Goal: Use online tool/utility: Utilize a website feature to perform a specific function

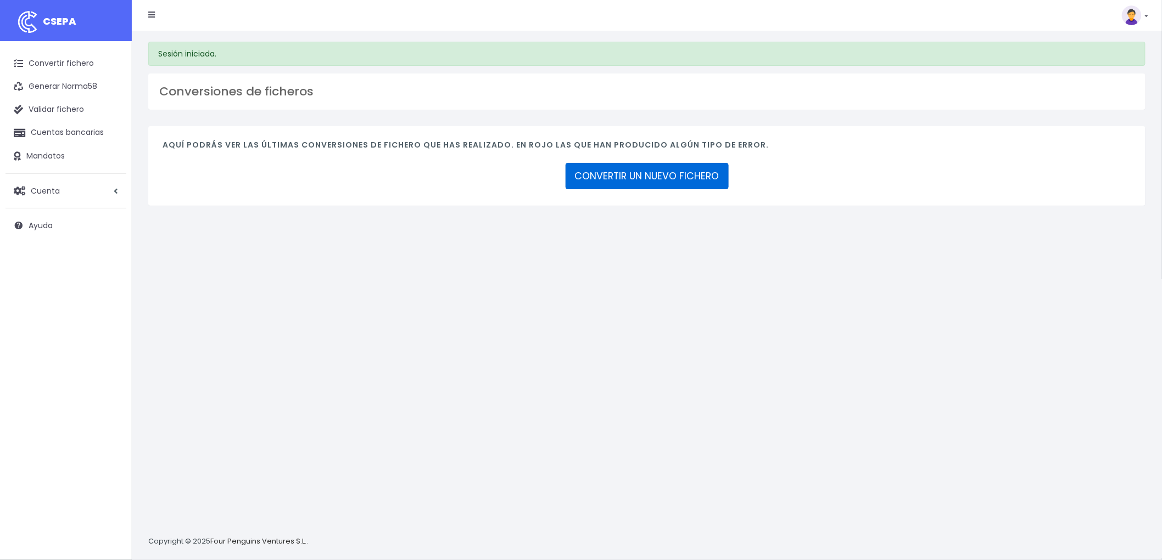
click at [627, 174] on link "CONVERTIR UN NUEVO FICHERO" at bounding box center [646, 176] width 163 height 26
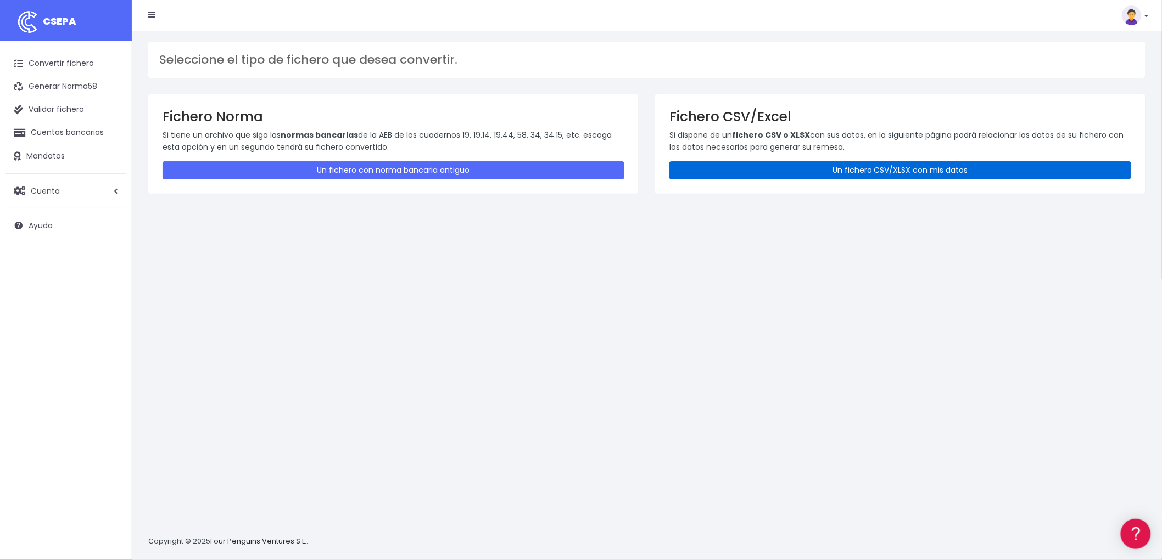
click at [780, 165] on link "Un fichero CSV/XLSX con mis datos" at bounding box center [900, 170] width 462 height 18
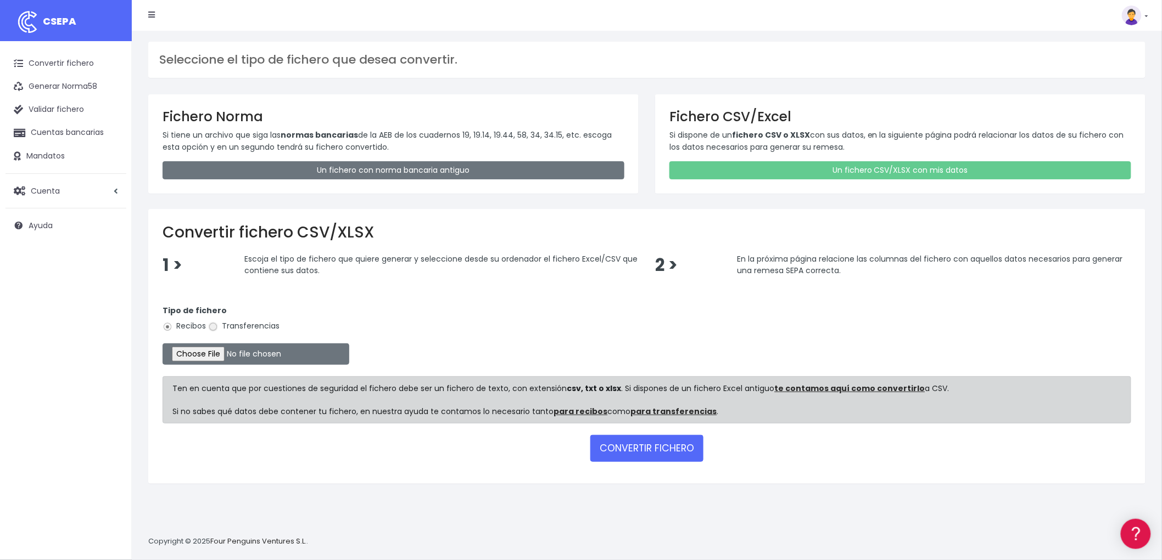
click at [211, 328] on input "Transferencias" at bounding box center [213, 327] width 10 height 10
radio input "true"
click at [206, 356] on input "file" at bounding box center [255, 354] width 187 height 21
type input "C:\fakepath\csv_to_sepa_2025-09-10_11-14-33.csv"
click at [624, 451] on button "CONVERTIR FICHERO" at bounding box center [646, 448] width 113 height 26
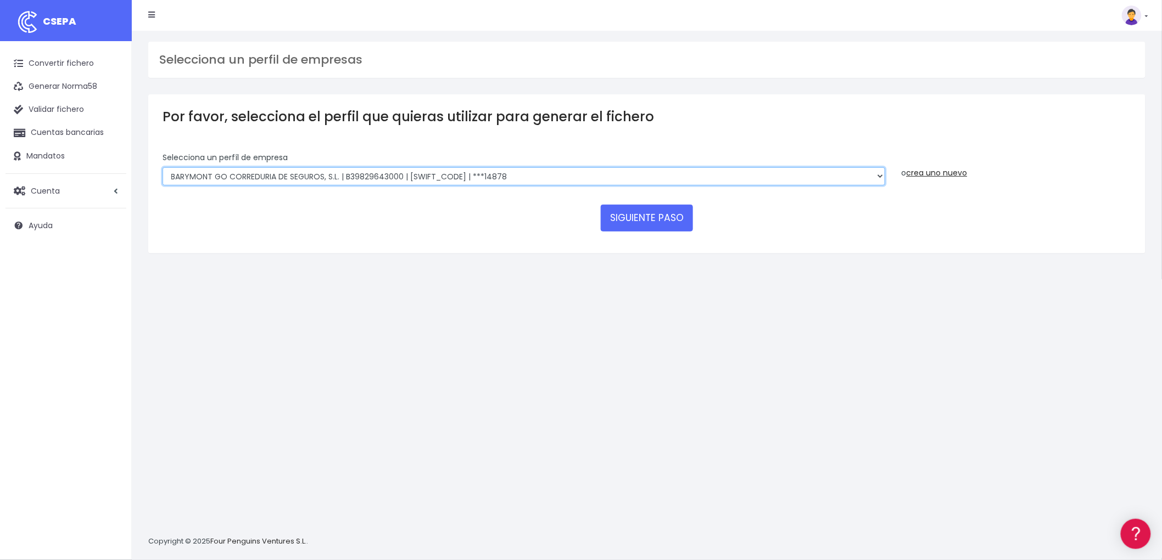
click at [877, 176] on select "BARYMONT GO CORREDURIA DE SEGUROS, S.L. | B39829643000 | [SWIFT_CODE] | ***1487…" at bounding box center [523, 176] width 722 height 19
select select "1544"
click at [162, 167] on select "BARYMONT GO CORREDURIA DE SEGUROS, S.L. | B39829643000 | [SWIFT_CODE] | ***1487…" at bounding box center [523, 176] width 722 height 19
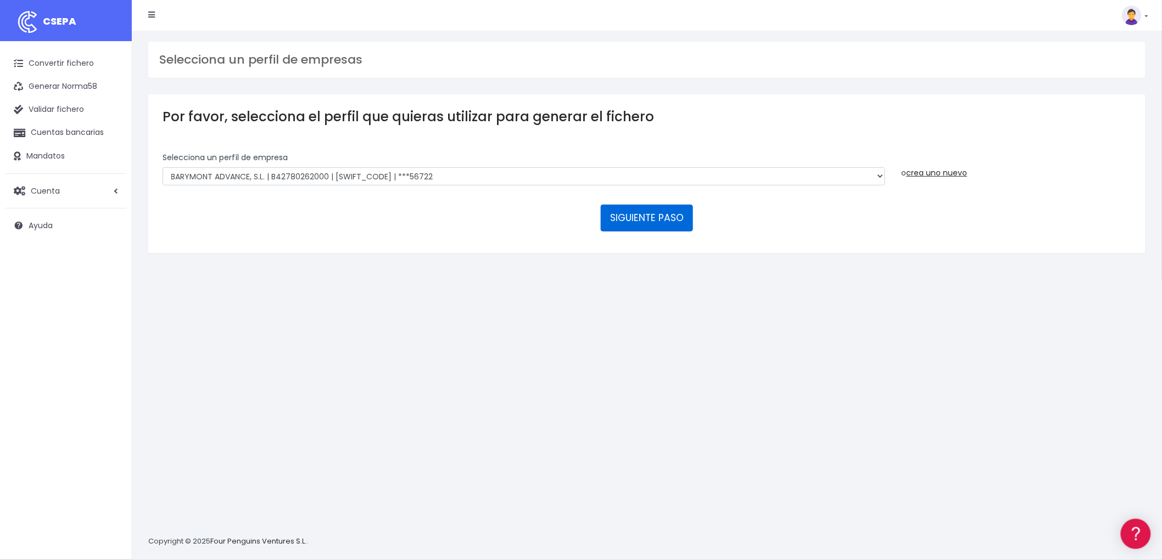
click at [629, 207] on button "SIGUIENTE PASO" at bounding box center [647, 218] width 92 height 26
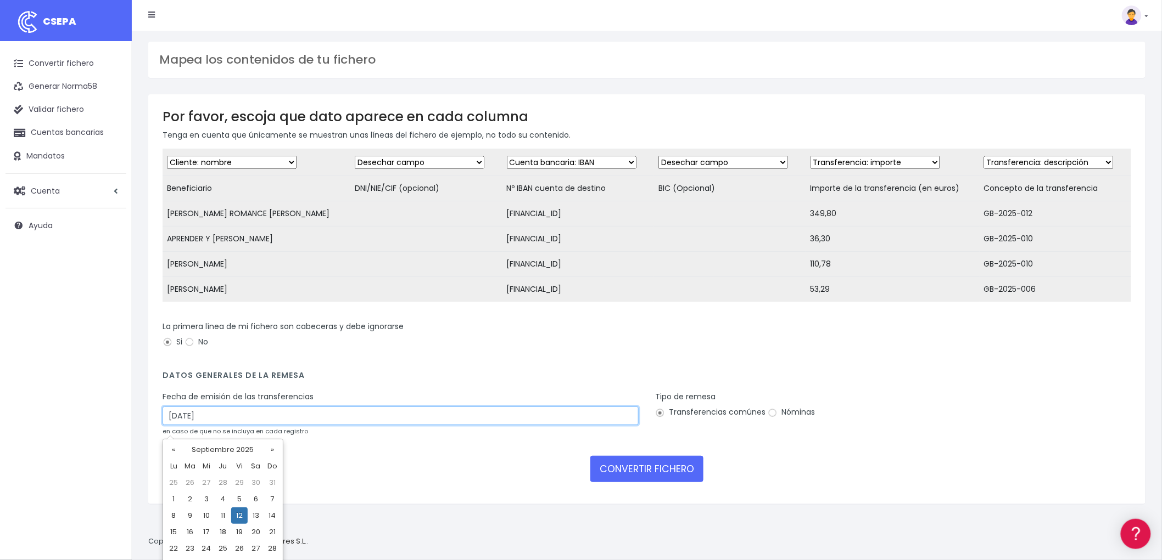
click at [236, 423] on input "12/09/2025" at bounding box center [400, 416] width 476 height 19
click at [206, 514] on td "10" at bounding box center [206, 516] width 16 height 16
type input "10/09/2025"
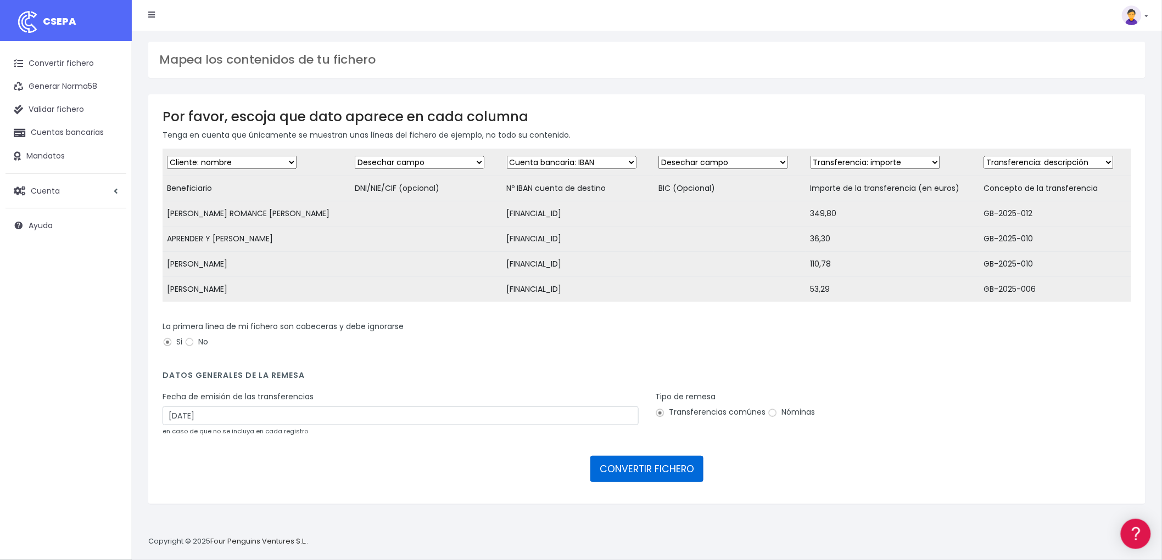
click at [621, 472] on button "CONVERTIR FICHERO" at bounding box center [646, 469] width 113 height 26
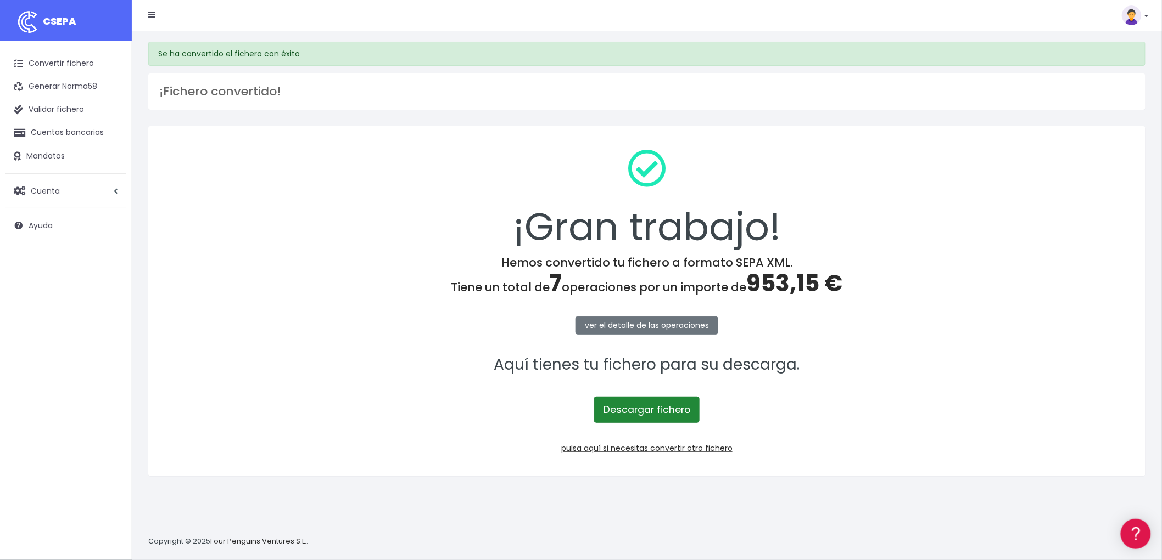
click at [665, 405] on link "Descargar fichero" at bounding box center [646, 410] width 105 height 26
click at [669, 450] on link "pulsa aquí si necesitas convertir otro fichero" at bounding box center [646, 448] width 171 height 11
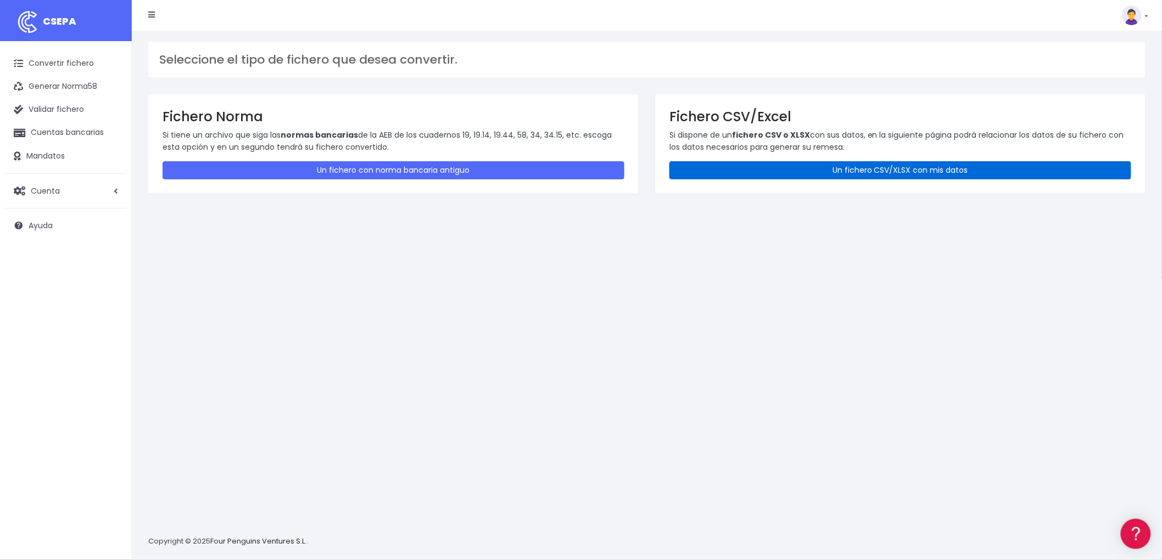
click at [908, 171] on link "Un fichero CSV/XLSX con mis datos" at bounding box center [900, 170] width 462 height 18
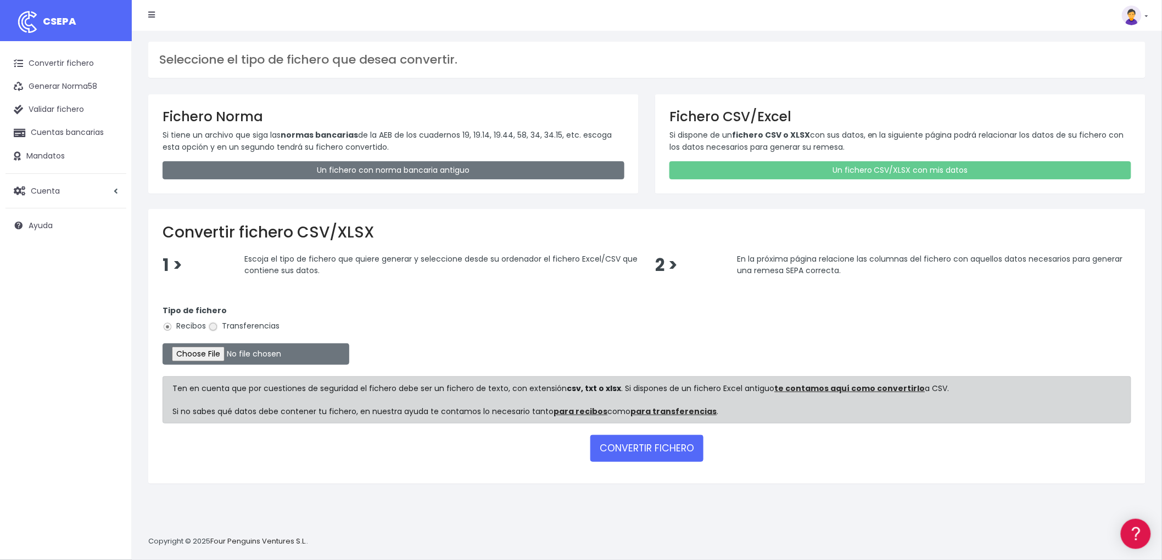
click at [216, 328] on input "Transferencias" at bounding box center [213, 327] width 10 height 10
radio input "true"
click at [206, 352] on input "file" at bounding box center [255, 354] width 187 height 21
type input "C:\fakepath\REMESA TRF BYA.csv"
click at [655, 446] on button "CONVERTIR FICHERO" at bounding box center [646, 448] width 113 height 26
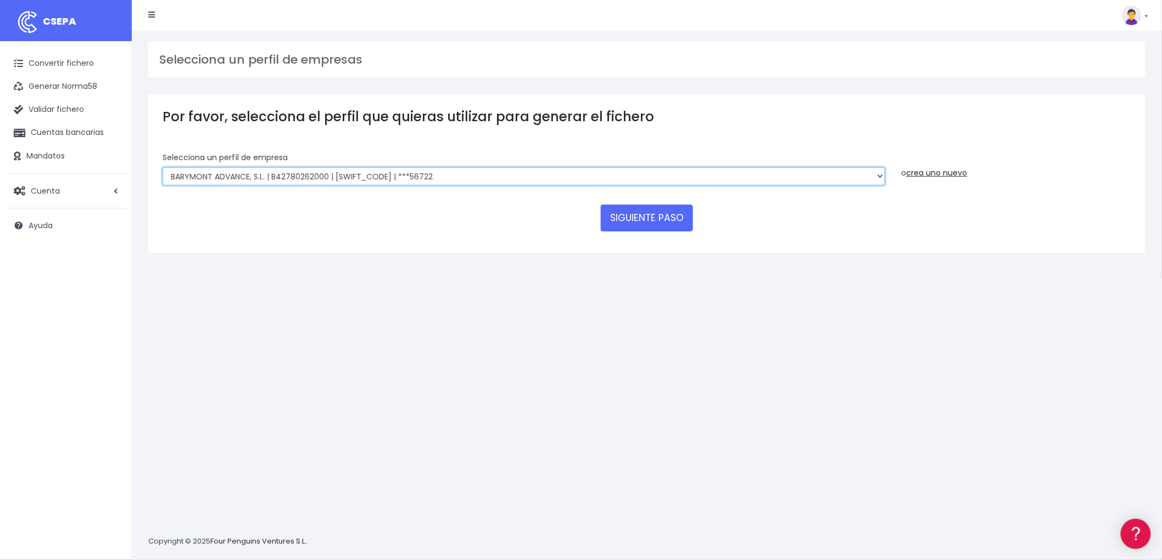
click at [877, 172] on select "BARYMONT GO CORREDURIA DE SEGUROS, S.L. | B39829643000 | [SWIFT_CODE] | ***1487…" at bounding box center [523, 176] width 722 height 19
select select "1549"
click at [162, 167] on select "BARYMONT GO CORREDURIA DE SEGUROS, S.L. | B39829643000 | [SWIFT_CODE] | ***1487…" at bounding box center [523, 176] width 722 height 19
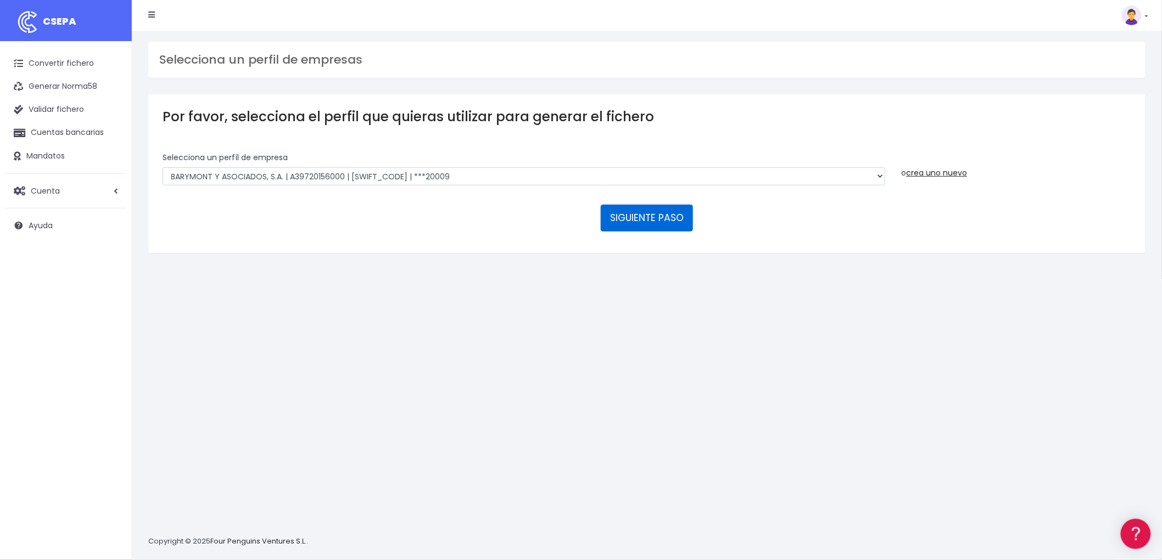
click at [638, 222] on button "SIGUIENTE PASO" at bounding box center [647, 218] width 92 height 26
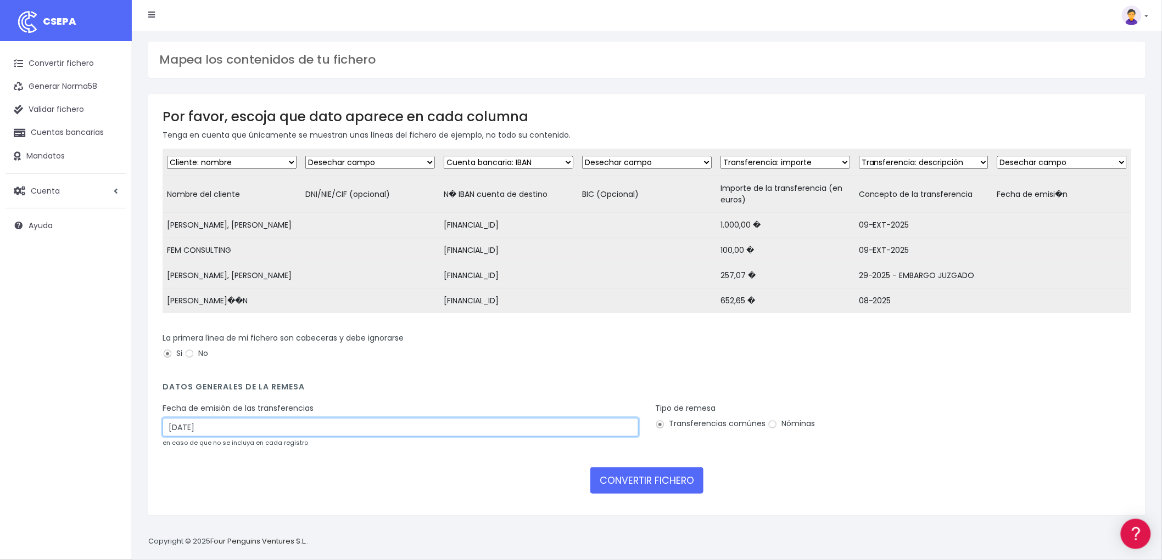
click at [223, 437] on input "12/09/2025" at bounding box center [400, 427] width 476 height 19
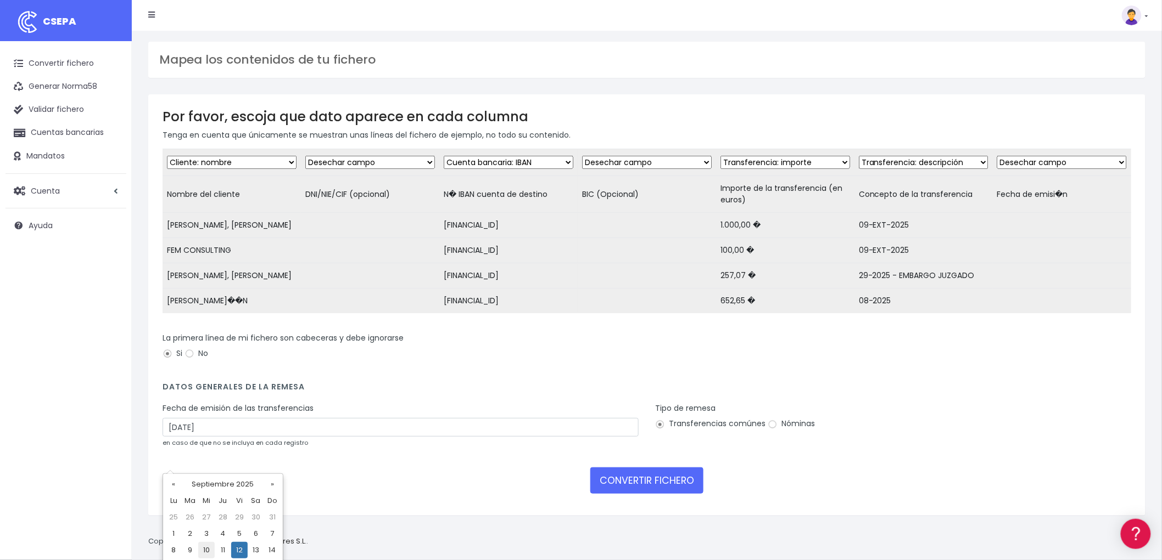
click at [206, 551] on td "10" at bounding box center [206, 550] width 16 height 16
type input "10/09/2025"
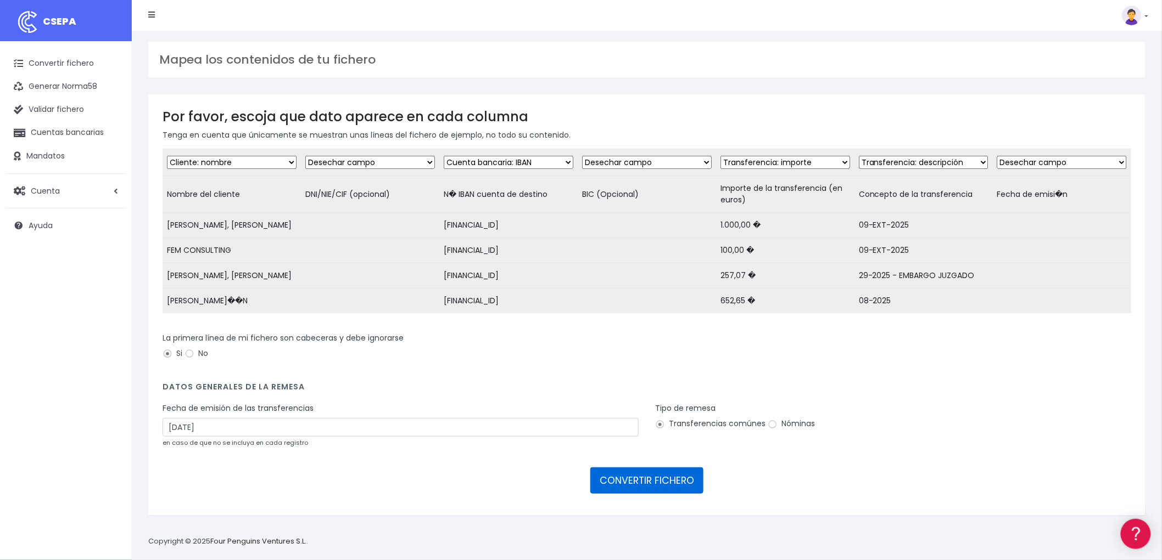
click at [648, 494] on button "CONVERTIR FICHERO" at bounding box center [646, 481] width 113 height 26
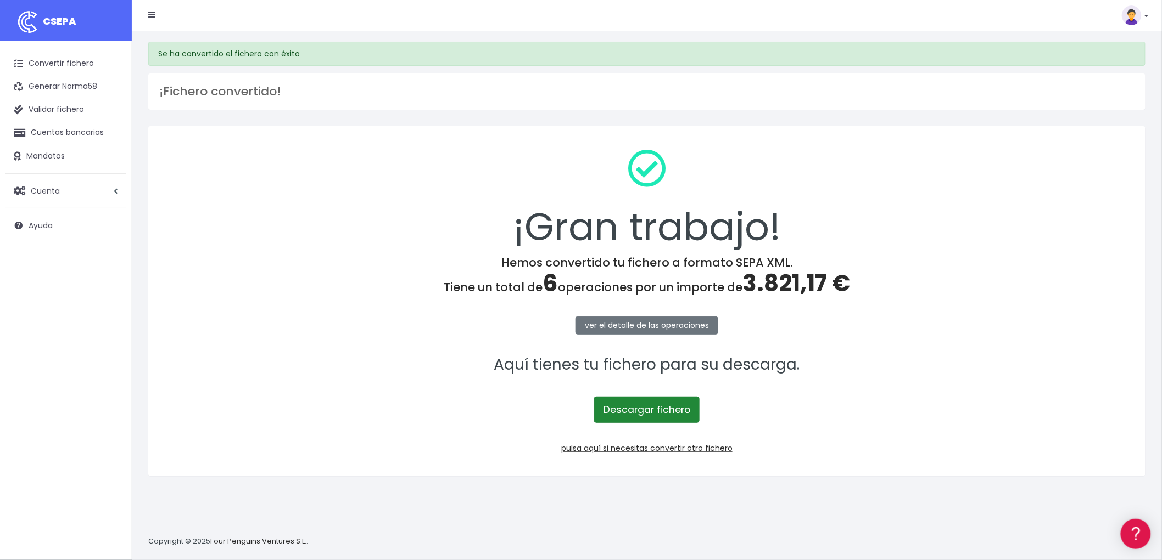
click at [660, 407] on link "Descargar fichero" at bounding box center [646, 410] width 105 height 26
click at [723, 450] on link "pulsa aquí si necesitas convertir otro fichero" at bounding box center [646, 448] width 171 height 11
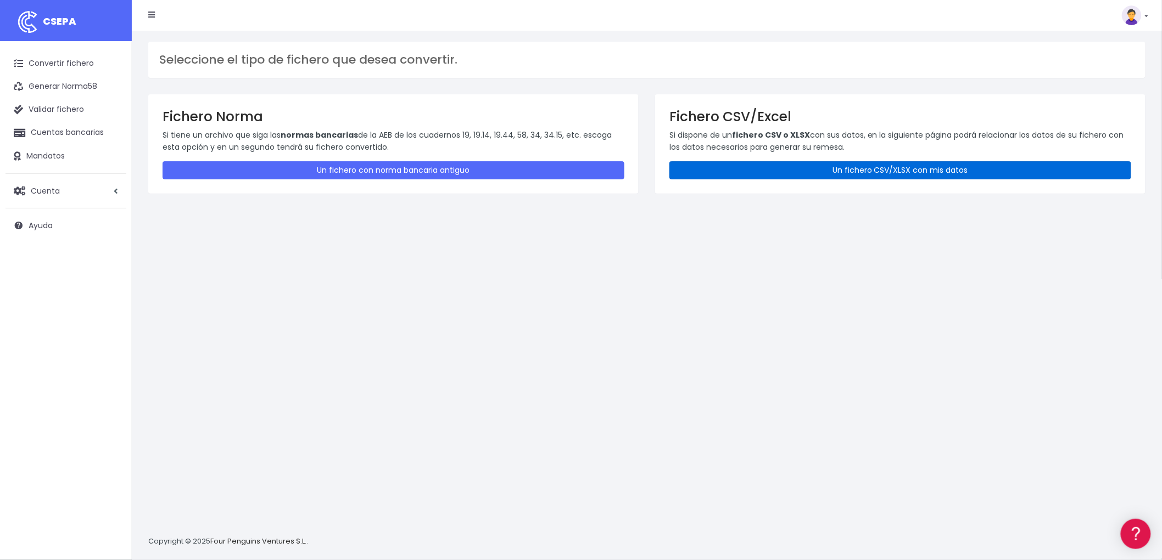
click at [938, 164] on link "Un fichero CSV/XLSX con mis datos" at bounding box center [900, 170] width 462 height 18
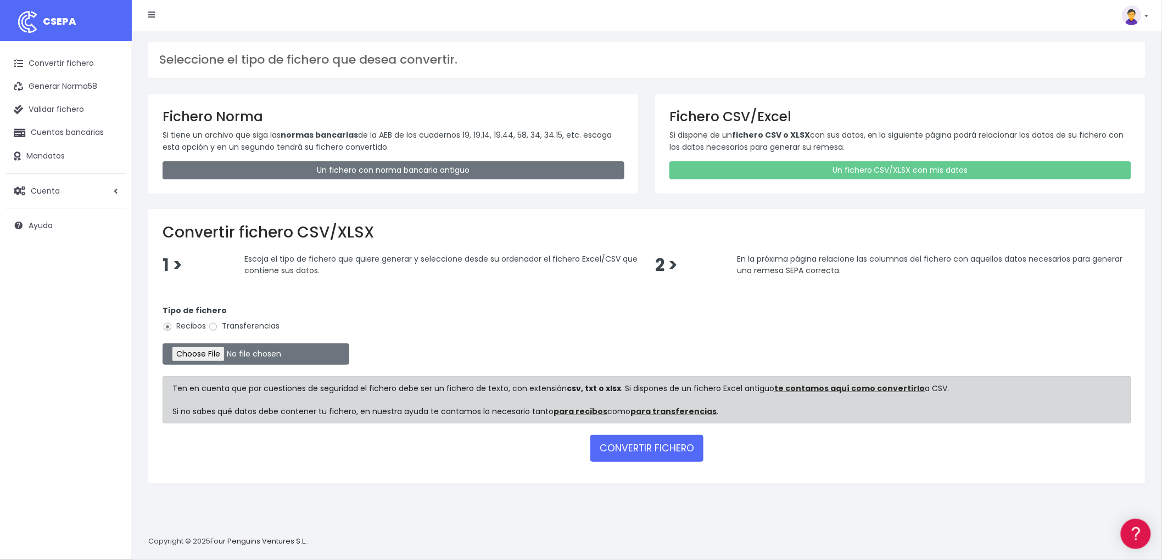
click at [218, 327] on span at bounding box center [213, 327] width 10 height 10
click at [218, 327] on input "Transferencias" at bounding box center [213, 327] width 10 height 10
radio input "true"
click at [201, 358] on input "file" at bounding box center [255, 354] width 187 height 21
type input "C:\fakepath\REMESA TRF ADV.csv"
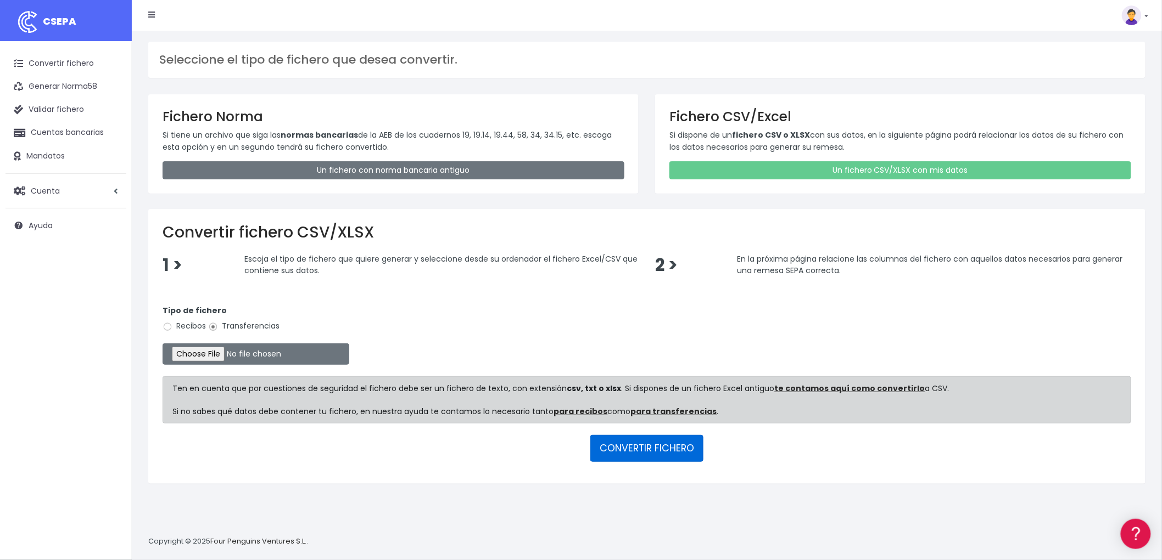
click at [649, 457] on button "CONVERTIR FICHERO" at bounding box center [646, 448] width 113 height 26
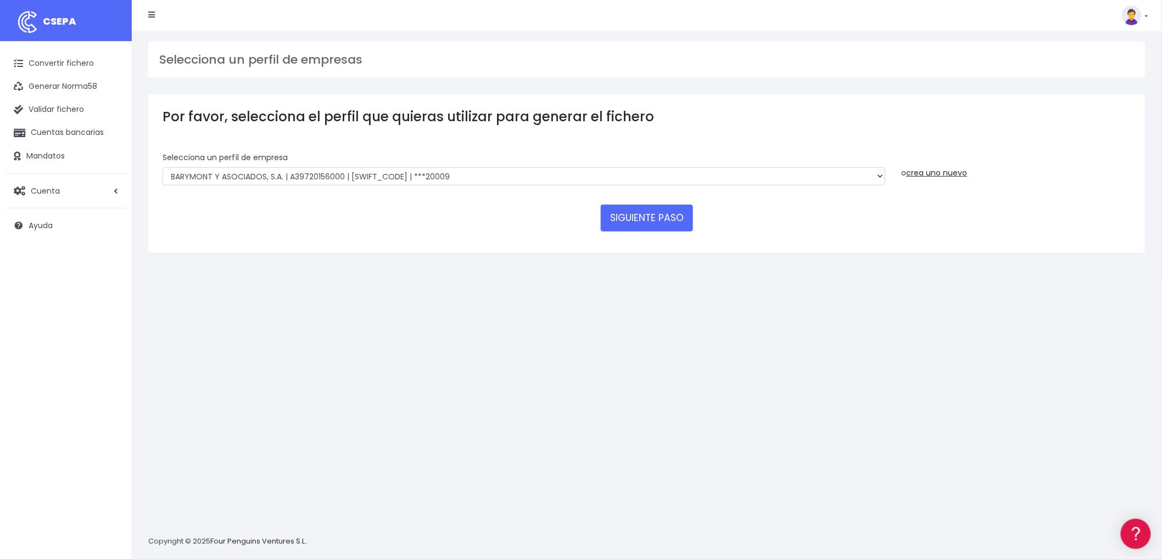
select select "1544"
click at [162, 167] on select "BARYMONT GO CORREDURIA DE SEGUROS, S.L. | B39829643000 | [SWIFT_CODE] | ***1487…" at bounding box center [523, 176] width 722 height 19
click at [675, 220] on button "SIGUIENTE PASO" at bounding box center [647, 218] width 92 height 26
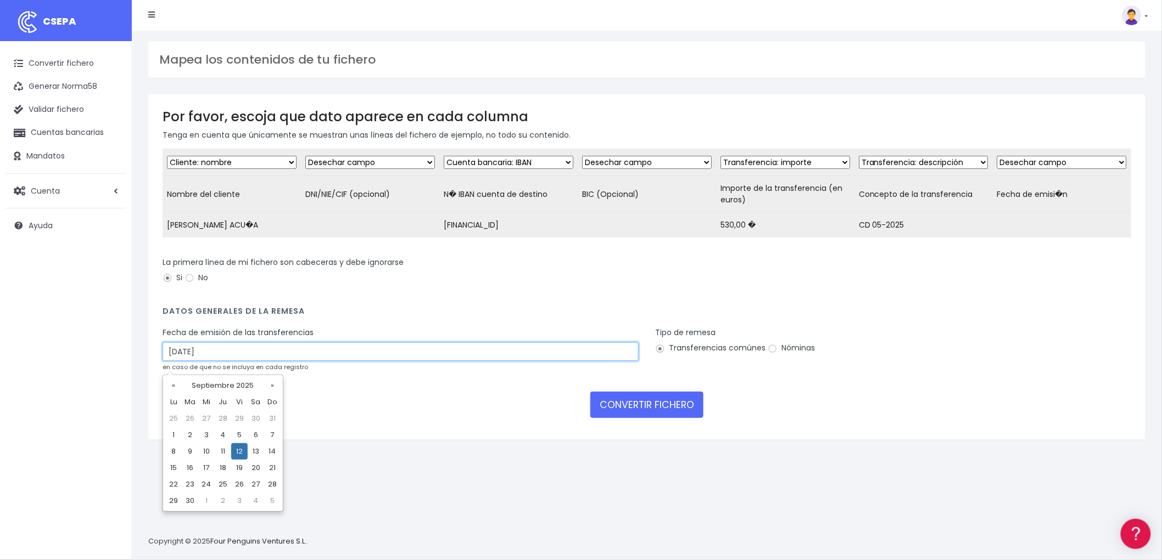
click at [245, 361] on input "[DATE]" at bounding box center [400, 352] width 476 height 19
click at [204, 450] on td "10" at bounding box center [206, 452] width 16 height 16
type input "[DATE]"
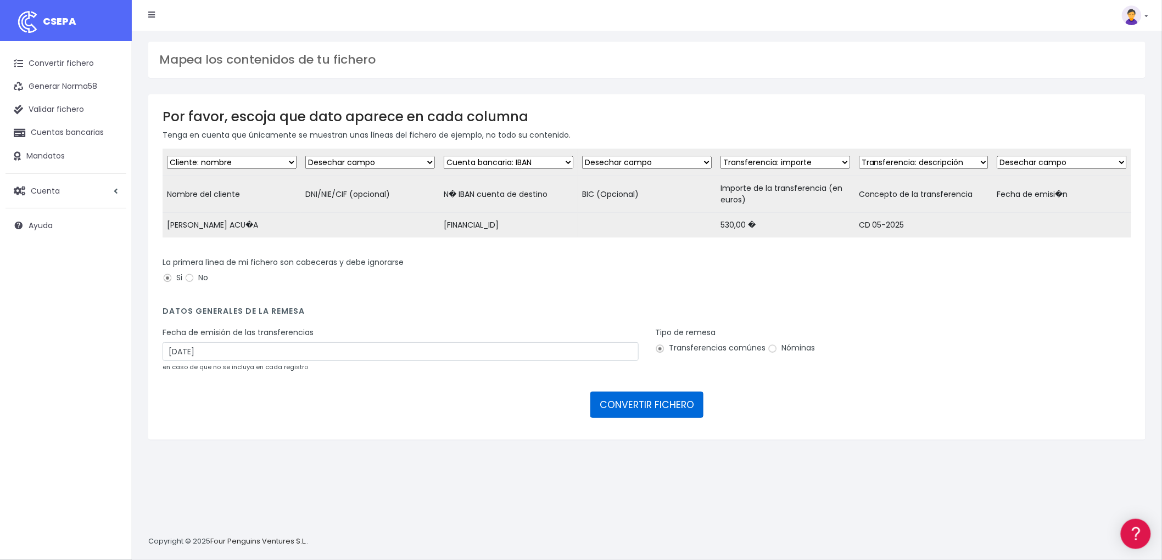
click at [661, 407] on button "CONVERTIR FICHERO" at bounding box center [646, 405] width 113 height 26
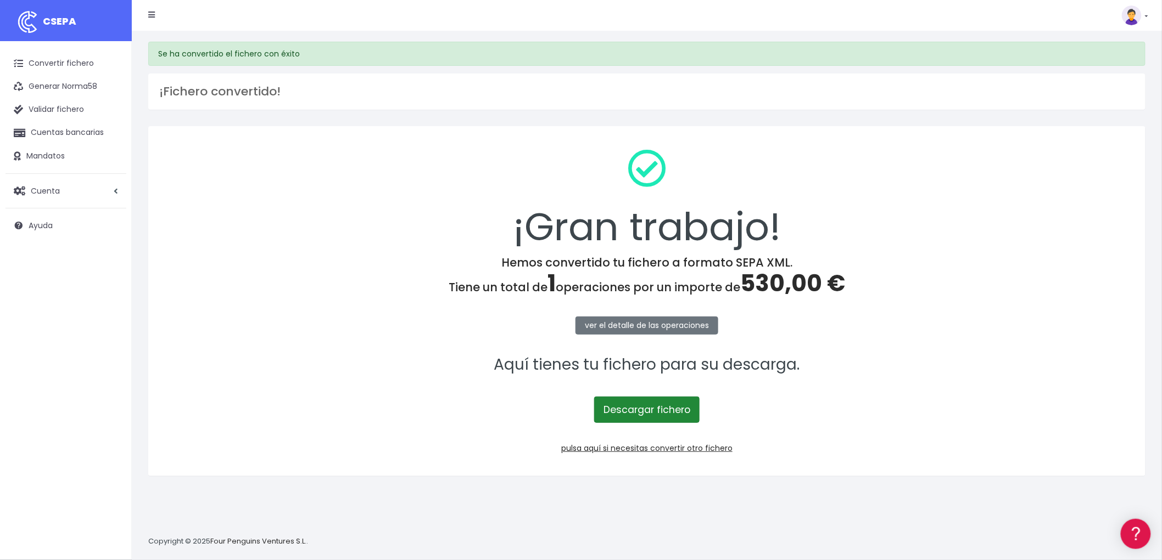
click at [675, 418] on link "Descargar fichero" at bounding box center [646, 410] width 105 height 26
